Goal: Task Accomplishment & Management: Manage account settings

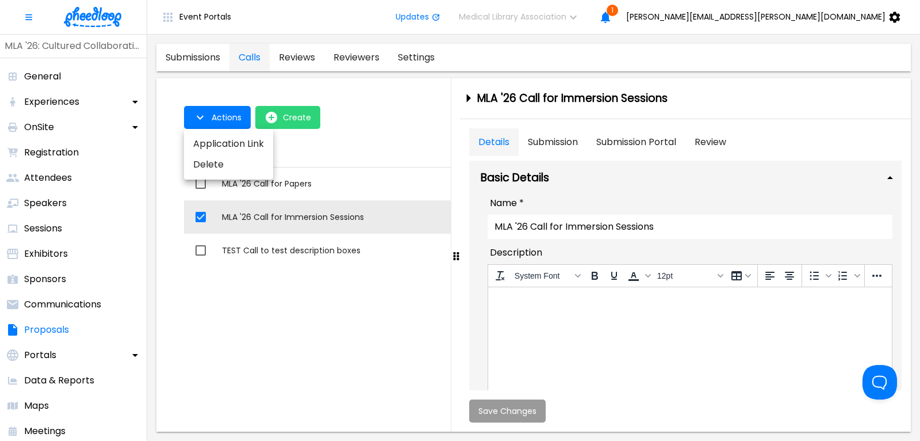
click at [206, 56] on div at bounding box center [460, 220] width 920 height 441
click at [86, 19] on img at bounding box center [93, 17] width 58 height 20
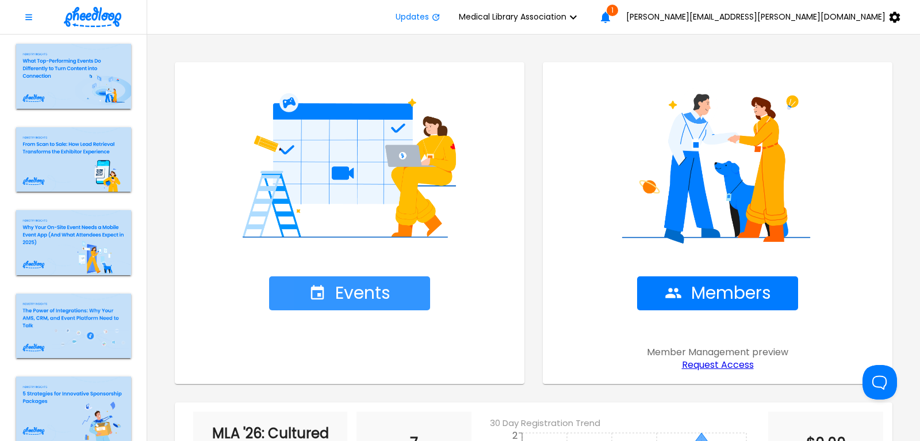
click at [364, 286] on span "Events" at bounding box center [350, 293] width 82 height 20
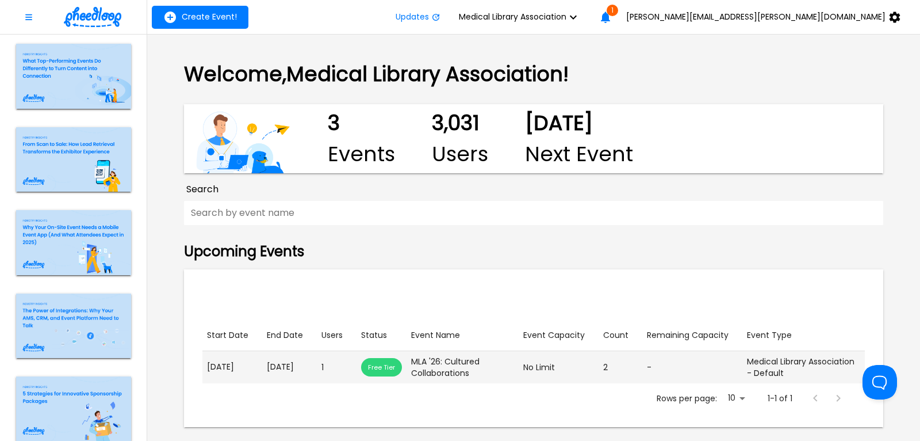
click at [273, 369] on p "[DATE]" at bounding box center [289, 367] width 45 height 12
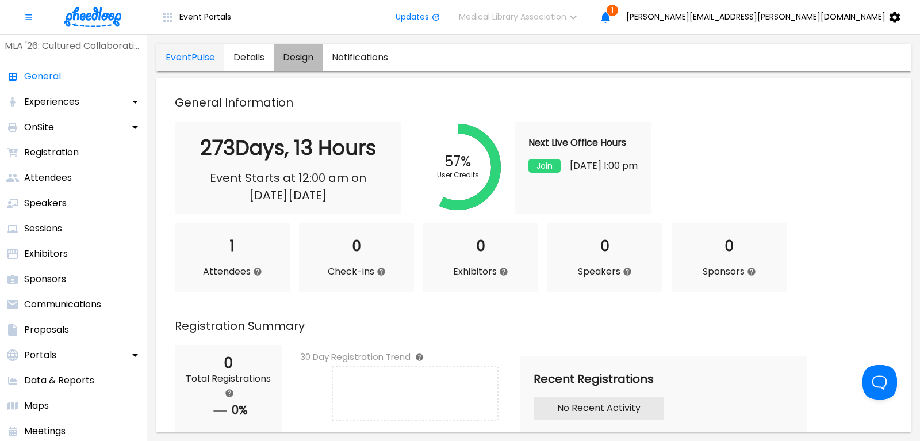
click at [296, 55] on link "design" at bounding box center [298, 58] width 49 height 28
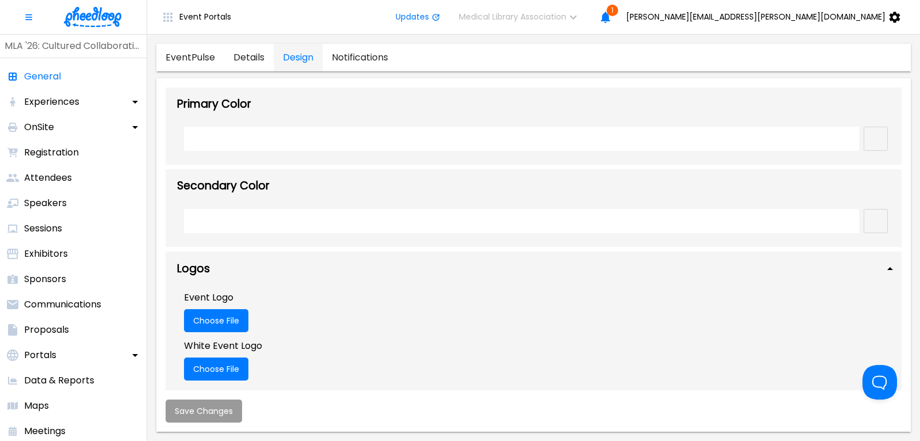
type input "#161347"
type input "#f68047"
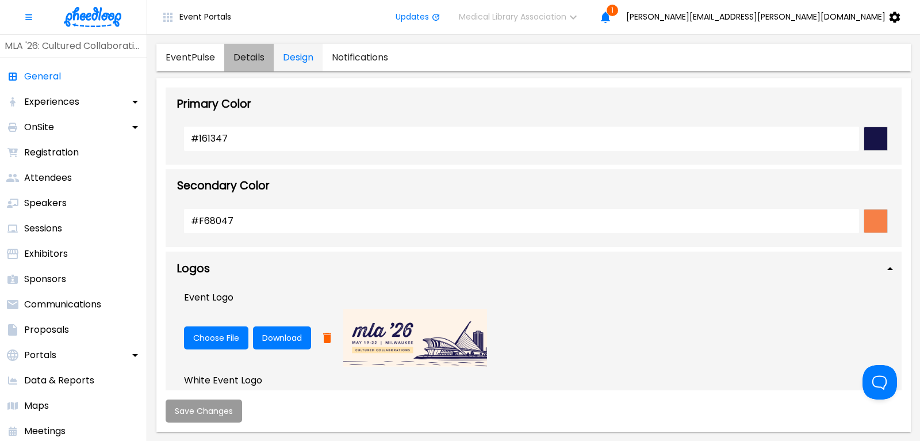
click at [247, 56] on link "details" at bounding box center [248, 58] width 49 height 28
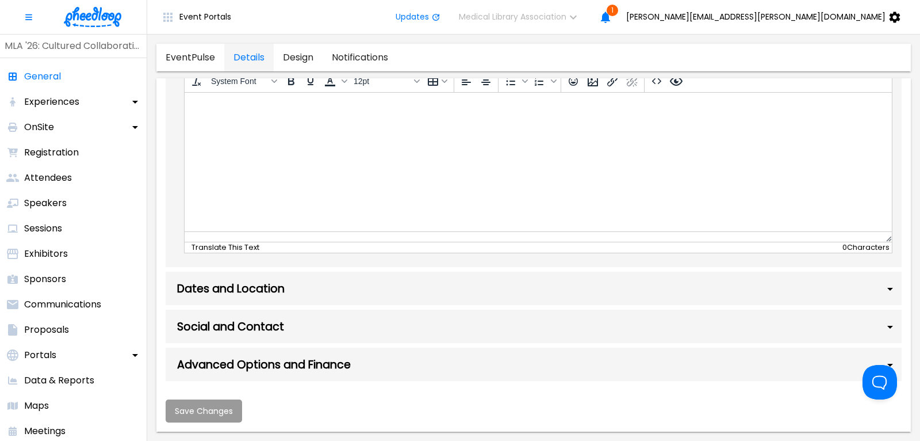
scroll to position [702, 0]
click at [280, 289] on div "Dates and Location" at bounding box center [534, 288] width 736 height 33
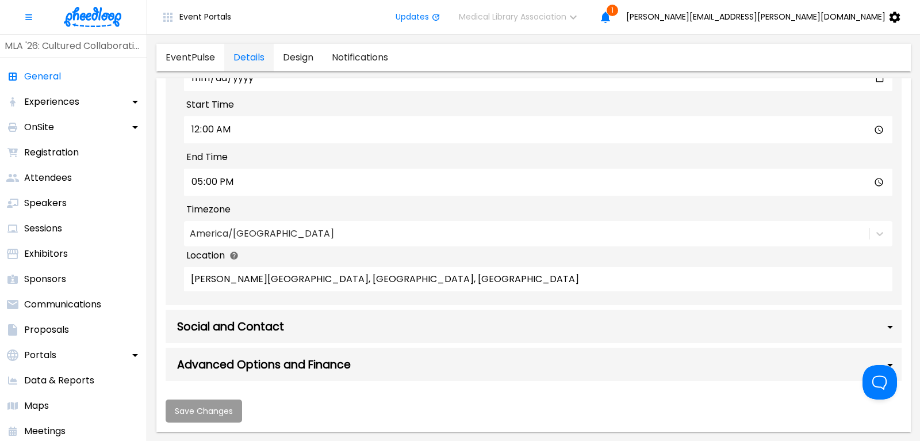
scroll to position [1022, 0]
click at [255, 330] on div "Social and Contact" at bounding box center [534, 325] width 736 height 33
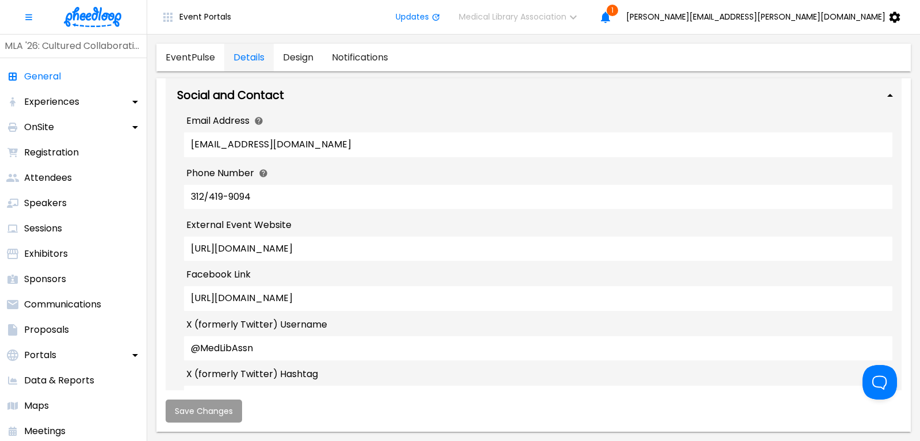
scroll to position [1255, 0]
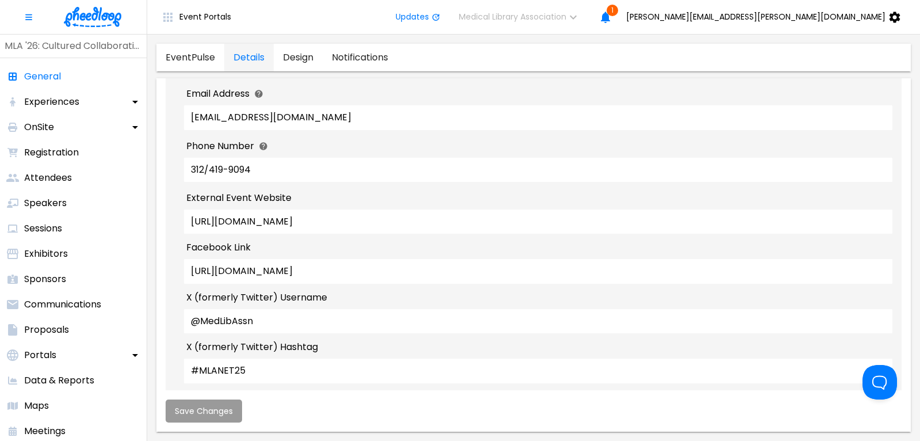
drag, startPoint x: 407, startPoint y: 260, endPoint x: 266, endPoint y: 258, distance: 141.0
click at [266, 234] on input "[URL][DOMAIN_NAME]" at bounding box center [538, 221] width 709 height 24
click at [426, 234] on input "[URL][DOMAIN_NAME]" at bounding box center [538, 221] width 709 height 24
drag, startPoint x: 404, startPoint y: 253, endPoint x: 174, endPoint y: 252, distance: 230.1
click at [184, 234] on input "[URL][DOMAIN_NAME]" at bounding box center [538, 221] width 709 height 24
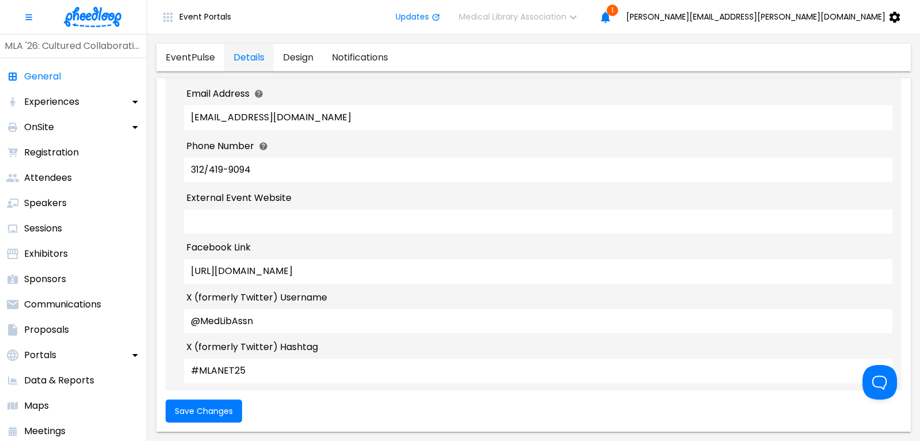
paste input "[URL][DOMAIN_NAME]"
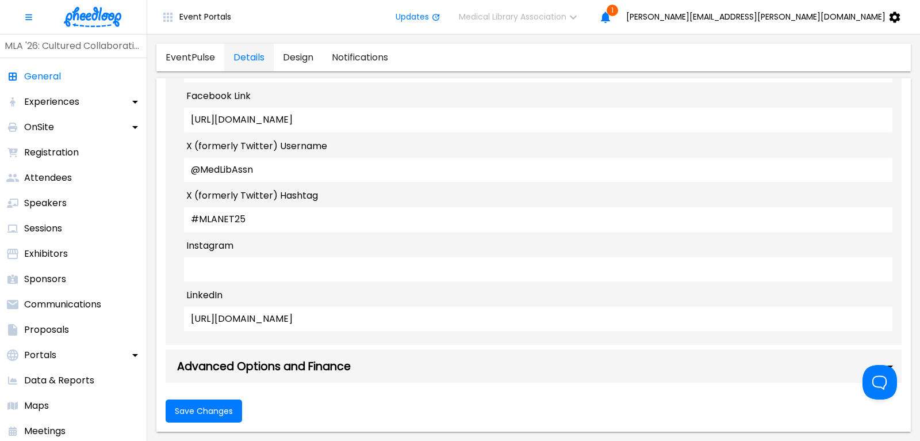
scroll to position [1410, 0]
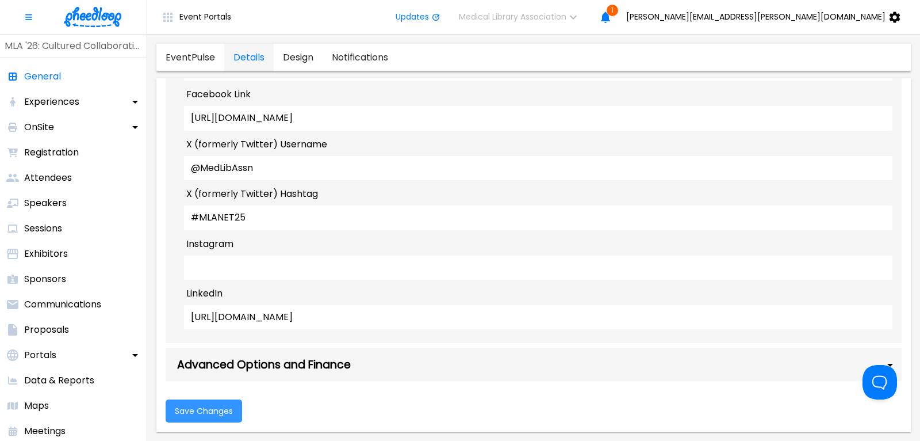
type input "[URL][DOMAIN_NAME]"
click at [201, 412] on span "Save Changes" at bounding box center [204, 410] width 58 height 9
type input "00:00"
type input "17:00"
click at [259, 230] on input "#MLANET25" at bounding box center [538, 217] width 709 height 24
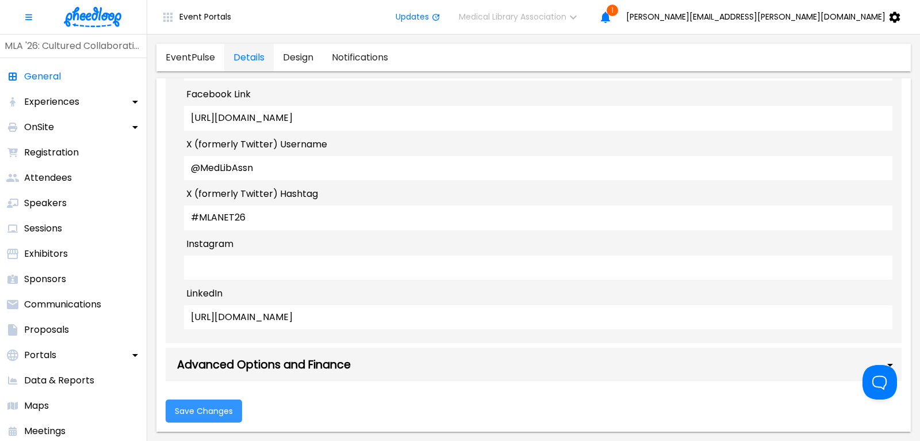
type input "#MLANET26"
click at [219, 411] on span "Save Changes" at bounding box center [204, 410] width 58 height 9
type input "00:00"
type input "17:00"
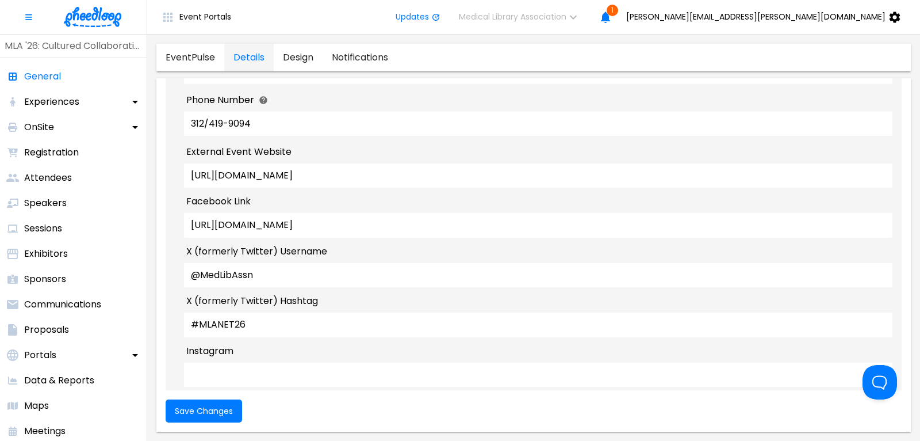
scroll to position [1332, 0]
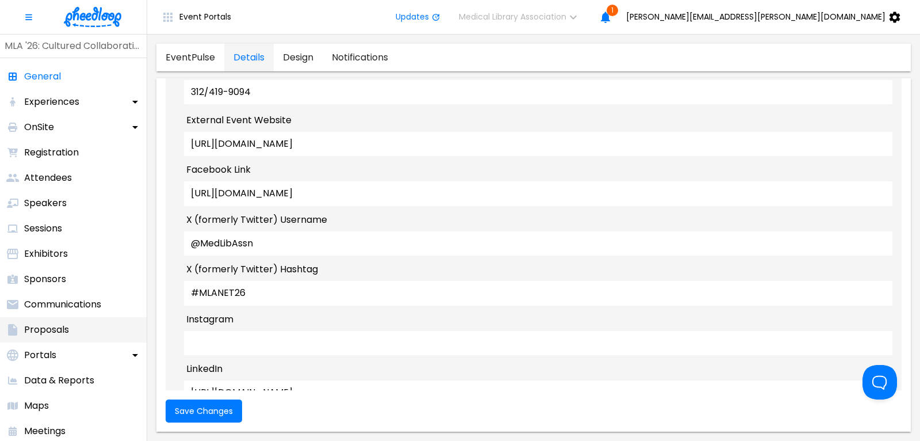
click at [59, 327] on p "Proposals" at bounding box center [46, 330] width 45 height 14
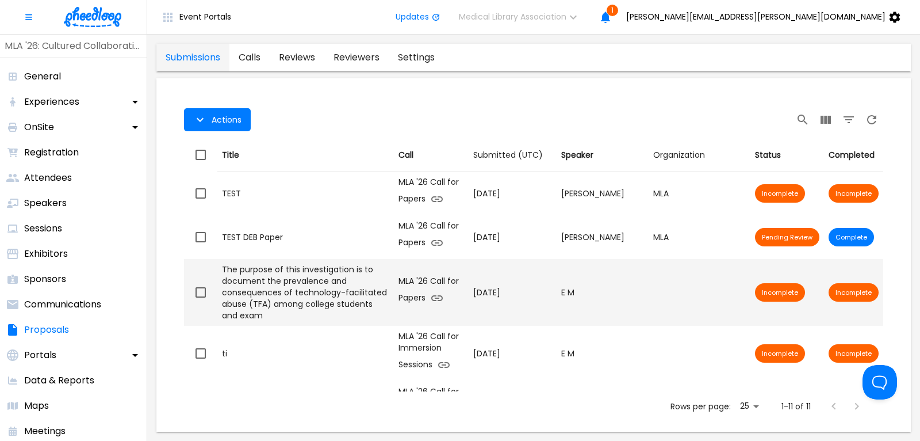
click at [200, 284] on input "checkbox" at bounding box center [201, 292] width 24 height 24
checkbox input "true"
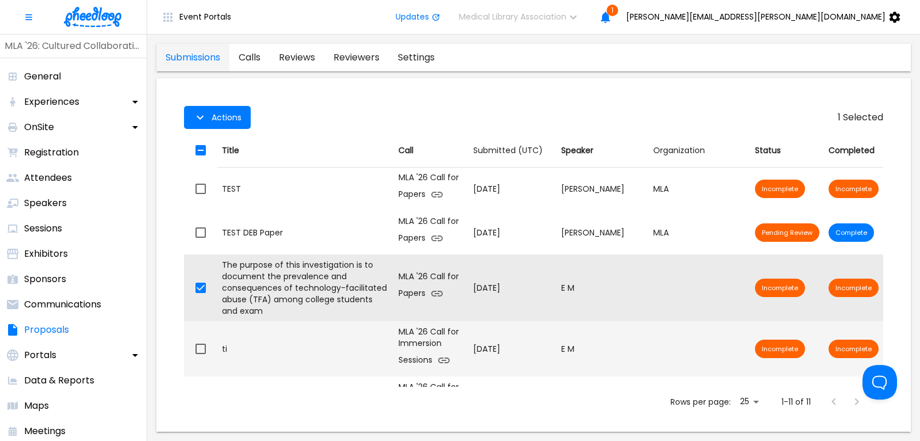
click at [203, 337] on input "checkbox" at bounding box center [201, 349] width 24 height 24
checkbox input "true"
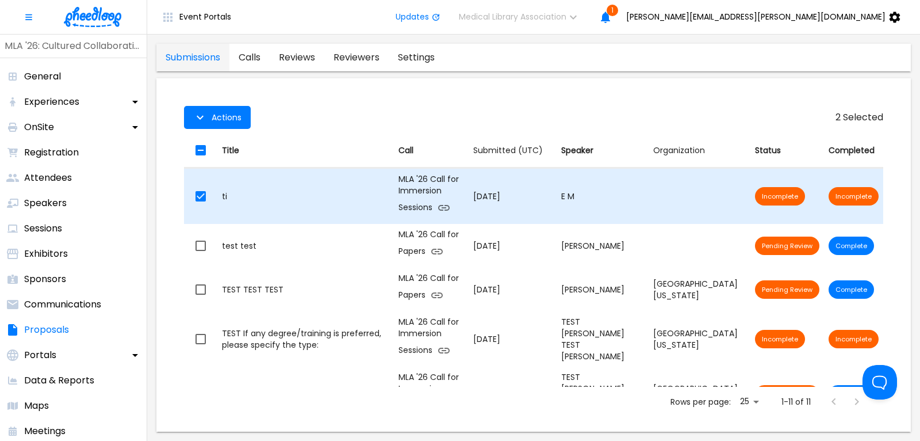
scroll to position [155, 0]
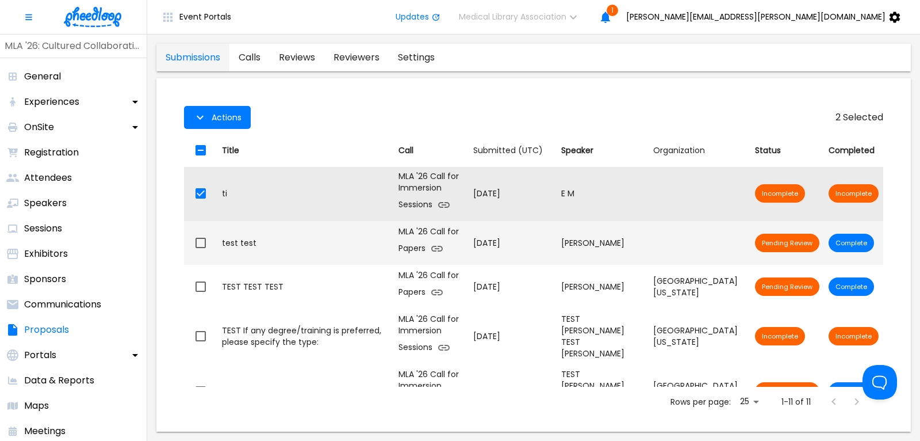
click at [201, 232] on input "checkbox" at bounding box center [201, 243] width 24 height 24
checkbox input "true"
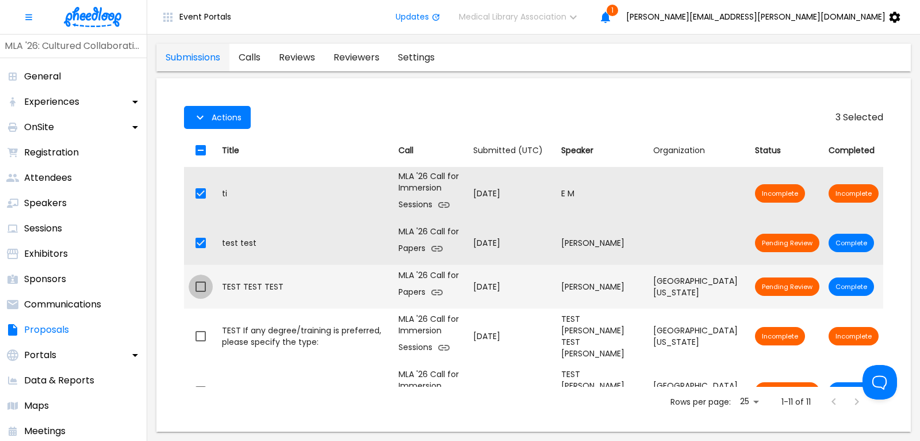
click at [201, 274] on input "checkbox" at bounding box center [201, 286] width 24 height 24
checkbox input "true"
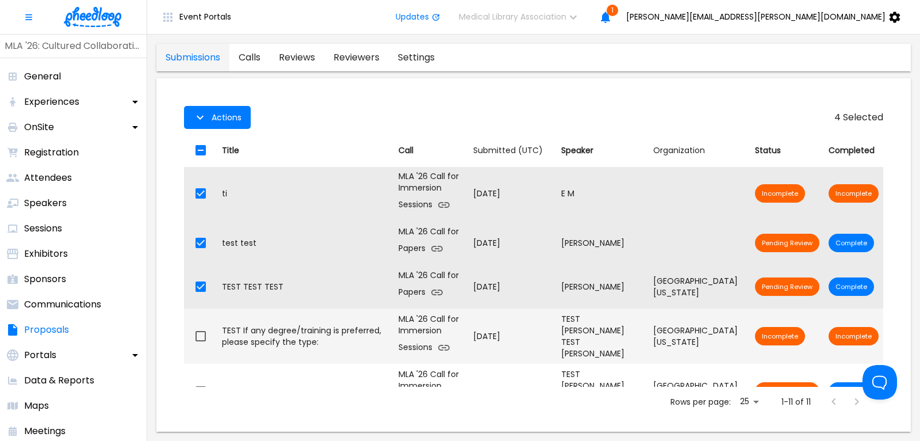
click at [200, 324] on input "checkbox" at bounding box center [201, 336] width 24 height 24
checkbox input "true"
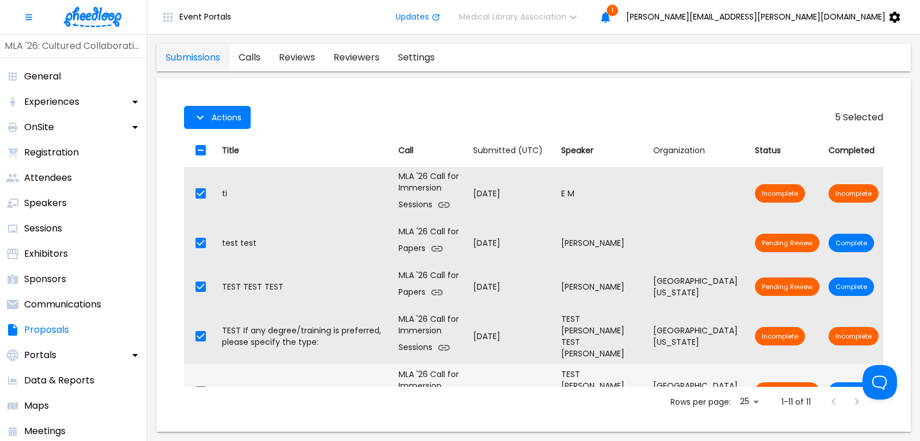
click at [201, 379] on input "checkbox" at bounding box center [201, 391] width 24 height 24
checkbox input "true"
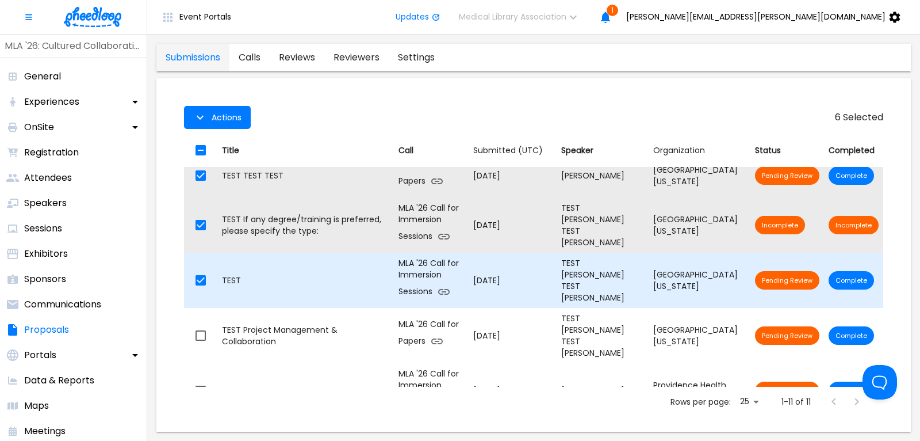
scroll to position [319, 0]
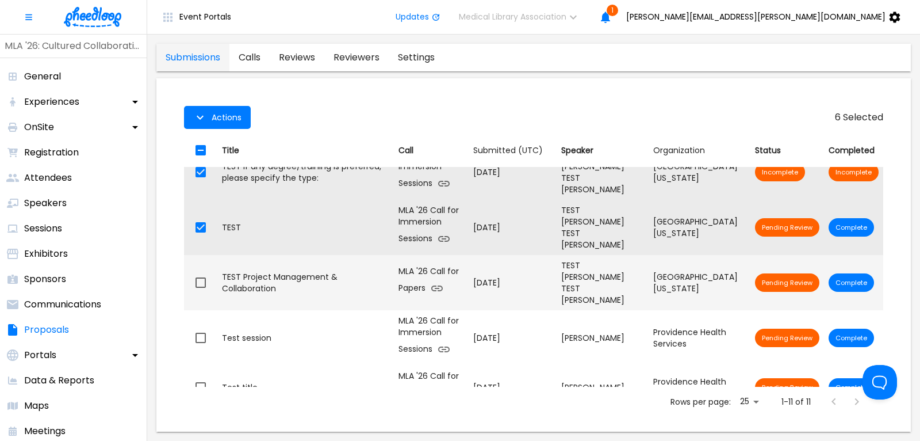
click at [200, 270] on input "checkbox" at bounding box center [201, 282] width 24 height 24
checkbox input "true"
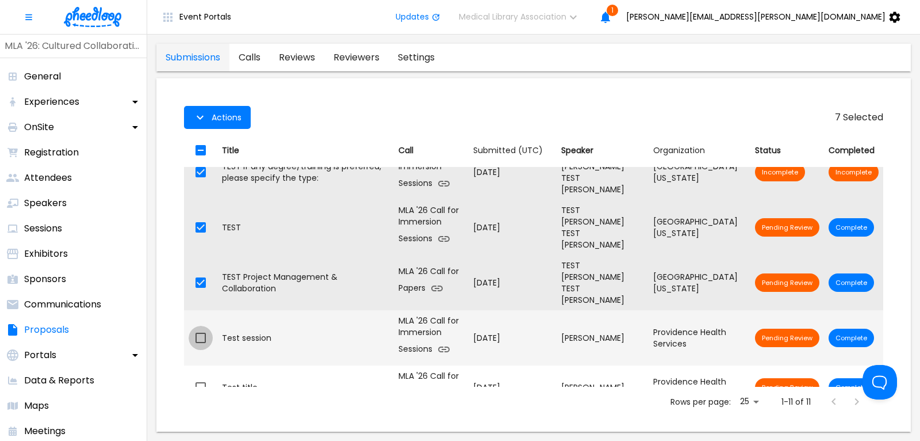
click at [203, 326] on input "checkbox" at bounding box center [201, 338] width 24 height 24
checkbox input "true"
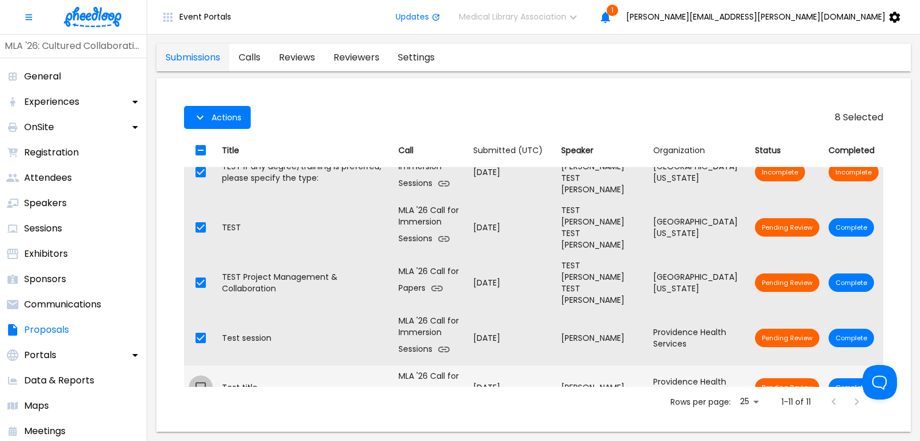
click at [200, 375] on input "checkbox" at bounding box center [201, 387] width 24 height 24
checkbox input "true"
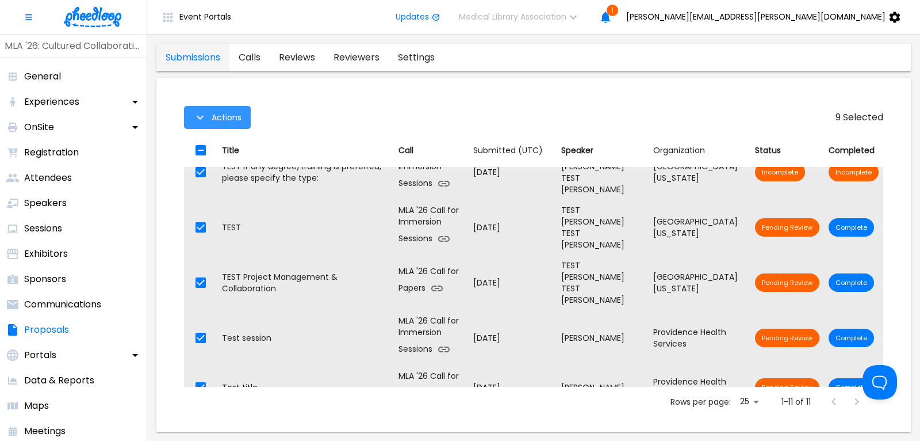
click at [223, 117] on span "Actions" at bounding box center [227, 117] width 30 height 9
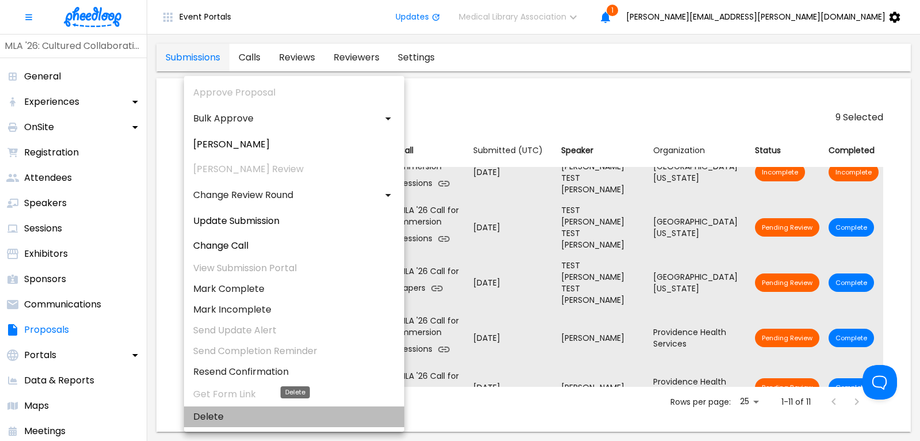
click at [213, 416] on li "Delete" at bounding box center [294, 416] width 220 height 21
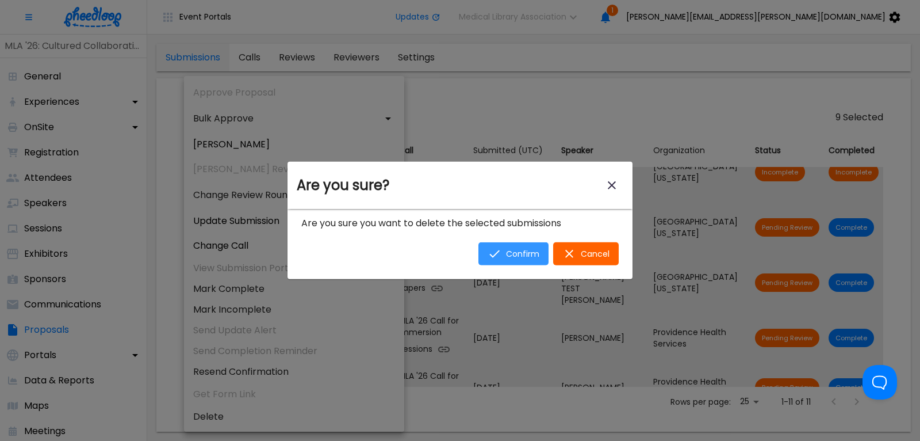
click at [523, 252] on span "Confirm" at bounding box center [522, 253] width 33 height 9
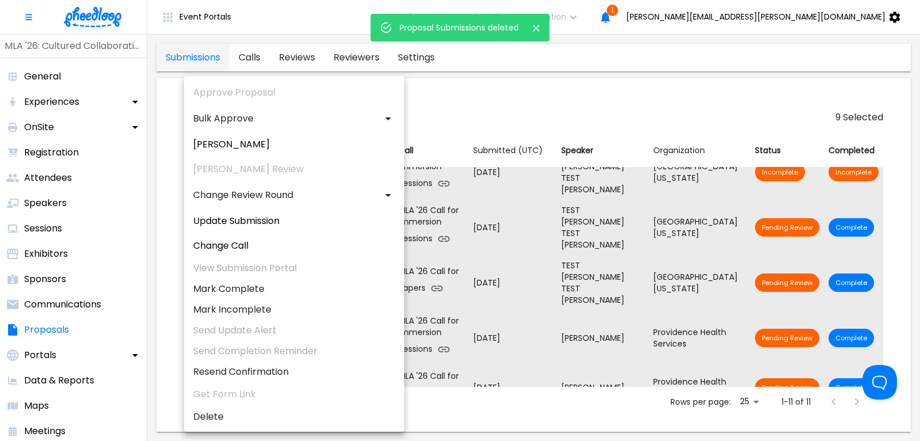
checkbox input "false"
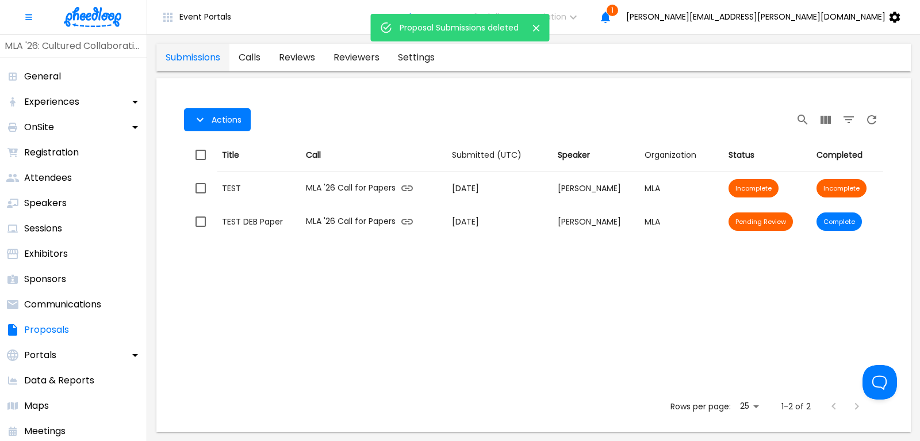
click at [540, 25] on icon "Close" at bounding box center [537, 28] width 12 height 12
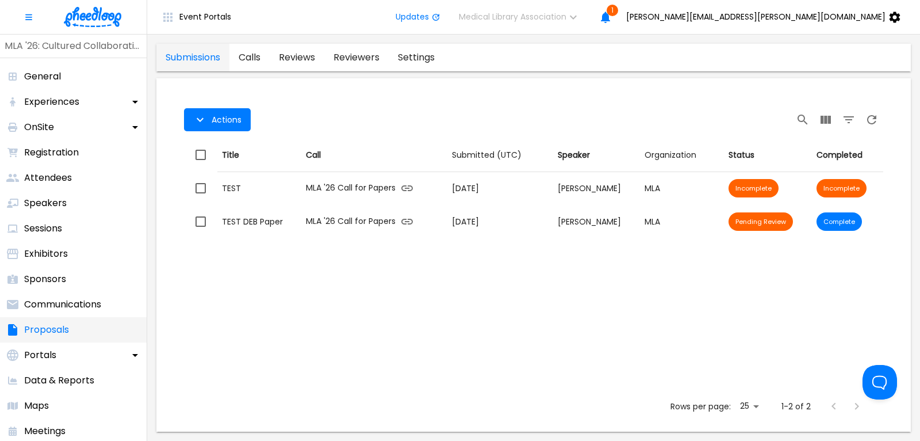
click at [55, 329] on p "Proposals" at bounding box center [46, 330] width 45 height 14
click at [250, 56] on link "calls" at bounding box center [250, 58] width 40 height 28
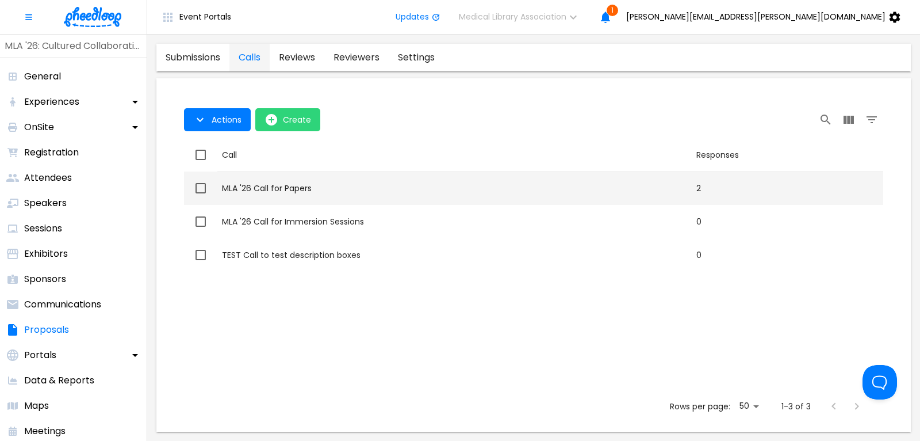
click at [259, 193] on div "MLA '26 Call for Papers" at bounding box center [454, 188] width 465 height 12
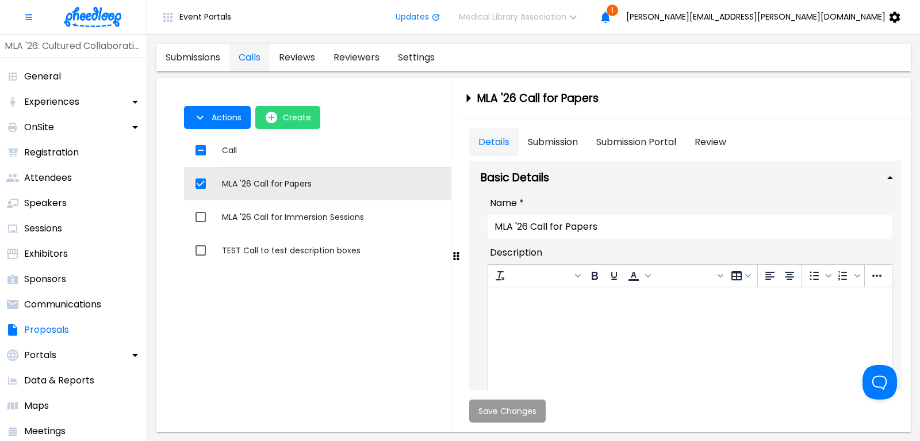
checkbox input "true"
click at [232, 120] on span "Actions" at bounding box center [227, 117] width 30 height 9
click at [232, 139] on li "Application Link" at bounding box center [228, 143] width 89 height 21
click at [197, 360] on div at bounding box center [460, 220] width 920 height 441
click at [197, 360] on div "Actions Create Call Responses Call MLA '26 Call for Papers Responses 2 Call MLA…" at bounding box center [533, 259] width 699 height 253
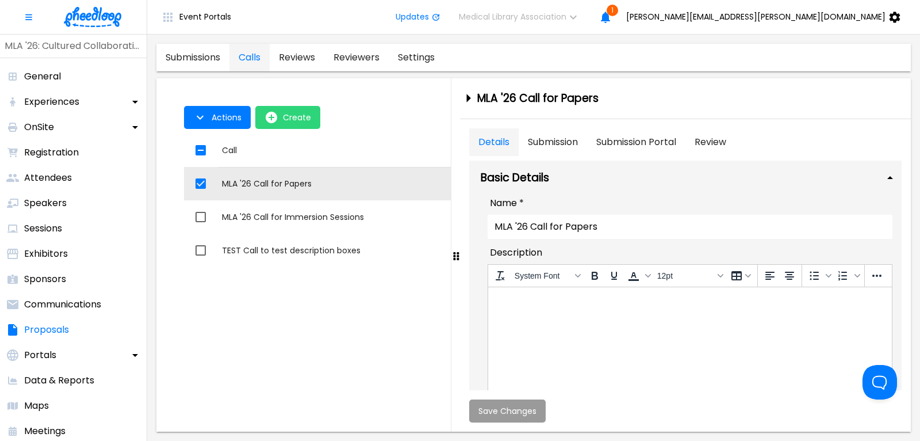
click at [204, 150] on input "checkbox" at bounding box center [201, 150] width 24 height 24
checkbox input "false"
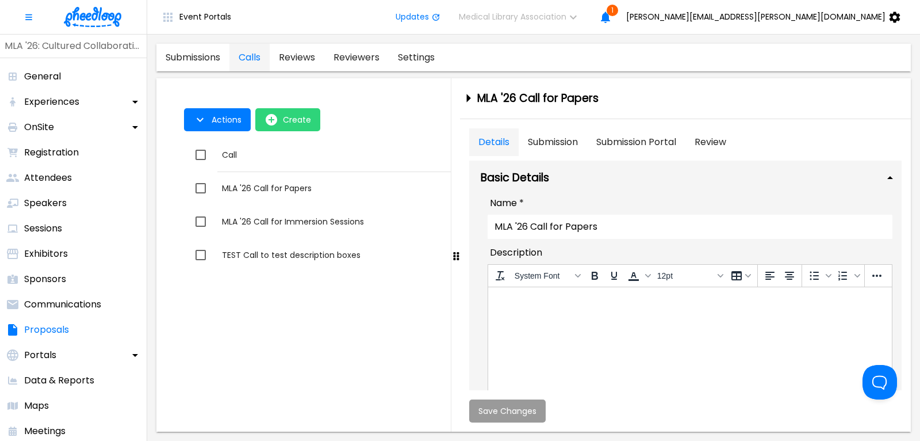
click at [468, 98] on icon "close-drawer" at bounding box center [469, 98] width 4 height 9
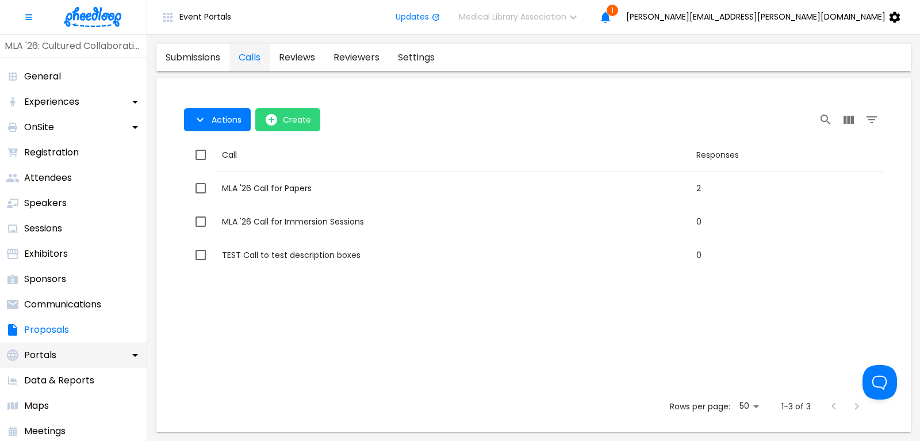
scroll to position [155, 0]
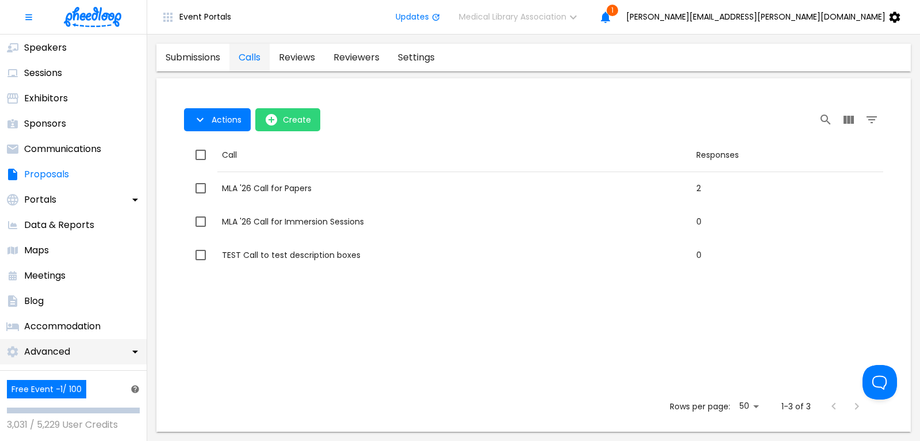
click at [75, 347] on div "Advanced" at bounding box center [38, 351] width 76 height 25
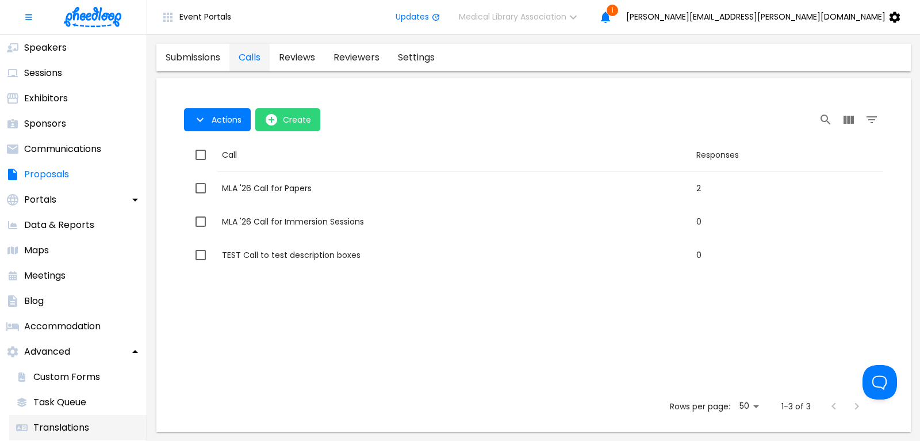
click at [64, 422] on p "Translations" at bounding box center [61, 428] width 56 height 14
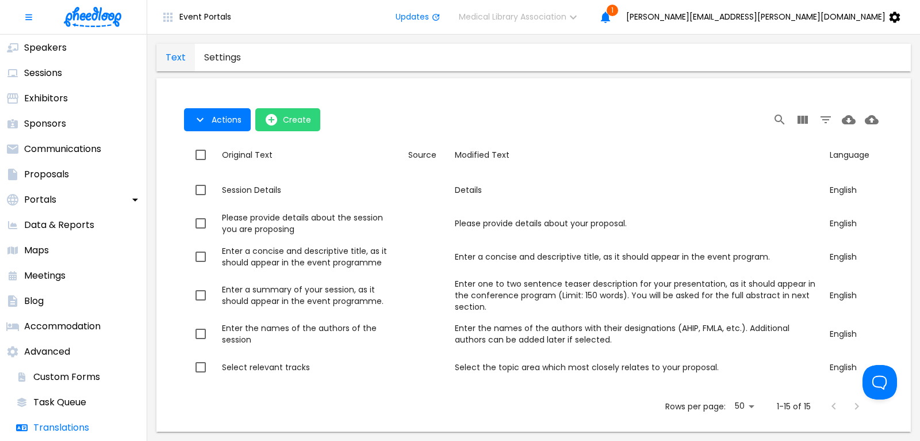
scroll to position [155, 0]
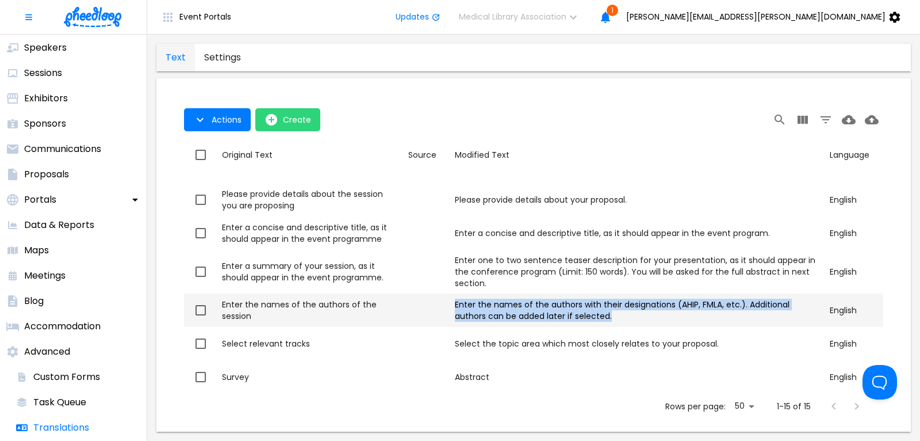
drag, startPoint x: 591, startPoint y: 315, endPoint x: 454, endPoint y: 301, distance: 137.6
click at [455, 301] on div "Enter the names of the authors with their designations (AHIP, FMLA, etc.). Addi…" at bounding box center [638, 310] width 366 height 23
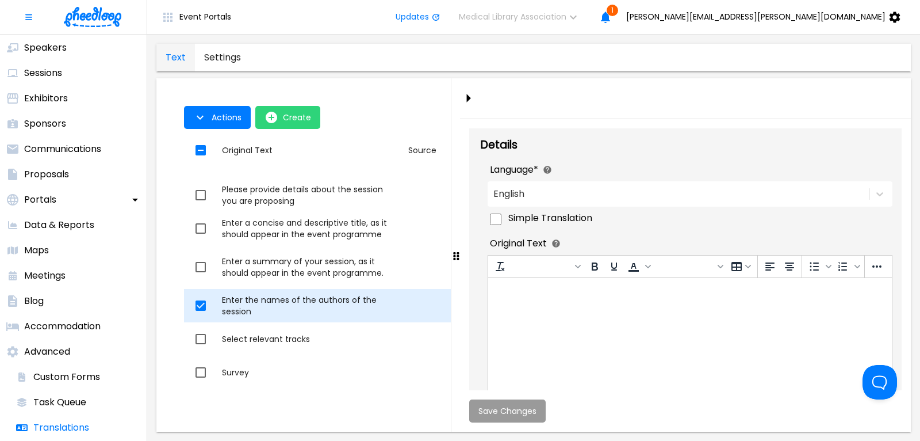
checkbox input "true"
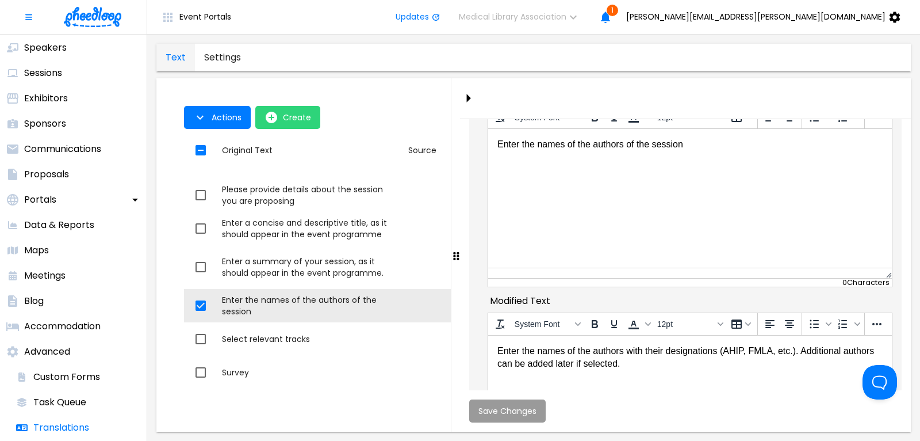
scroll to position [155, 0]
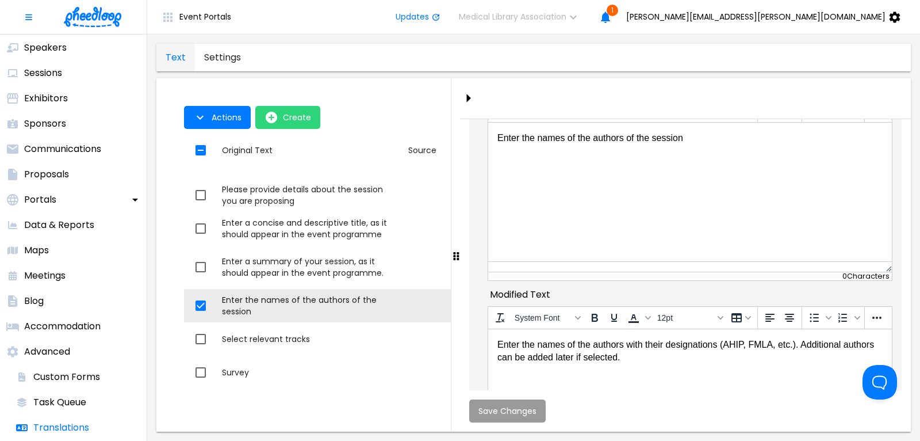
click at [636, 358] on body "Enter the names of the authors with their designations (AHIP, FMLA, etc.). Addi…" at bounding box center [689, 351] width 385 height 26
click at [797, 344] on body "Enter the names of the authors with their designations (AHIP, FMLA, etc.). Addi…" at bounding box center [689, 351] width 385 height 26
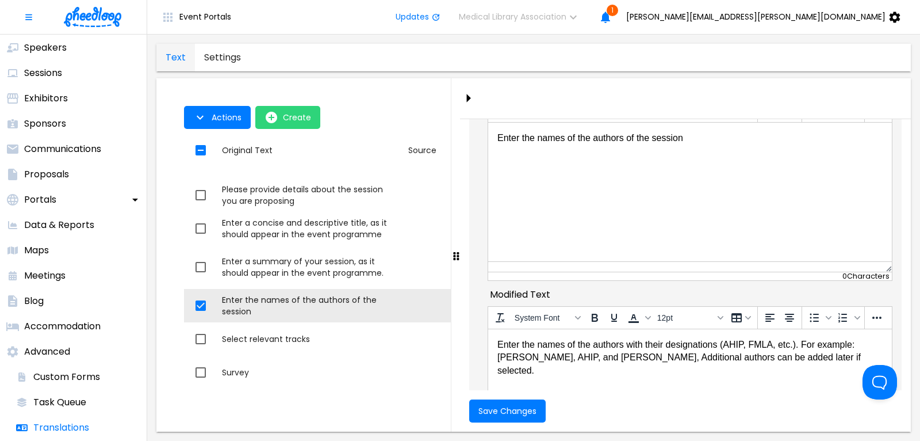
click at [617, 358] on body "Enter the names of the authors with their designations (AHIP, FMLA, etc.). For …" at bounding box center [689, 357] width 385 height 39
click at [548, 358] on body "Enter the names of the authors with their designations (AHIP, FMLA, etc.). For …" at bounding box center [689, 357] width 385 height 39
click at [691, 356] on body "Enter the names of the authors with their designations (AHIP, FMLA, etc.). For …" at bounding box center [689, 357] width 385 height 39
click at [522, 410] on span "Save Changes" at bounding box center [508, 410] width 58 height 9
